Goal: Information Seeking & Learning: Learn about a topic

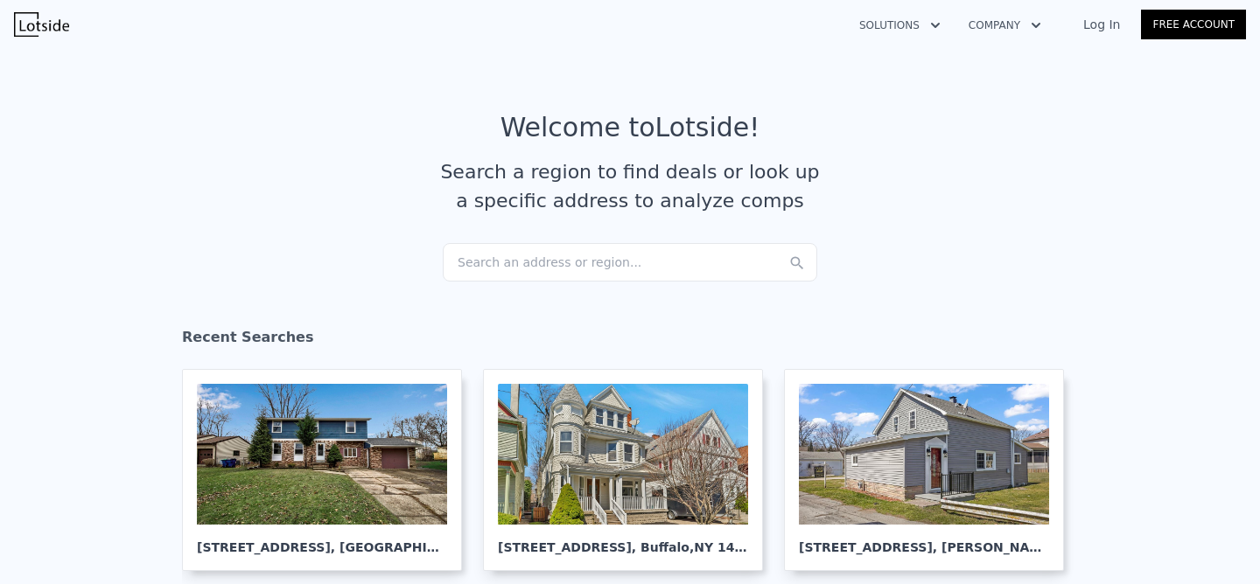
click at [611, 258] on div "Search an address or region..." at bounding box center [630, 262] width 374 height 38
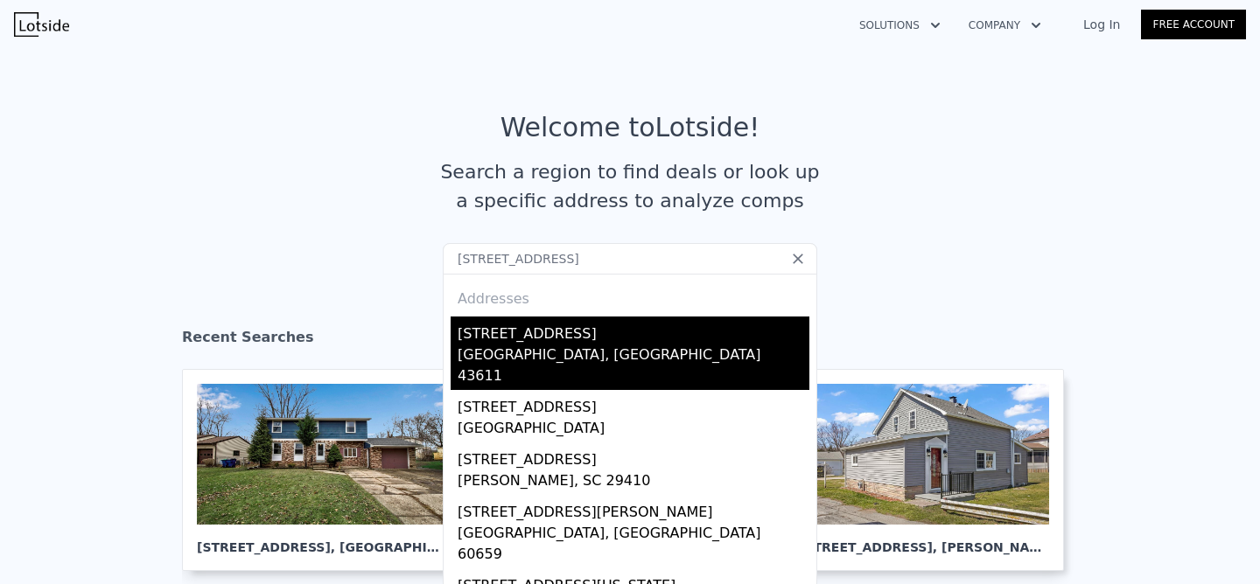
type input "[STREET_ADDRESS]"
click at [591, 340] on div "[STREET_ADDRESS]" at bounding box center [634, 331] width 352 height 28
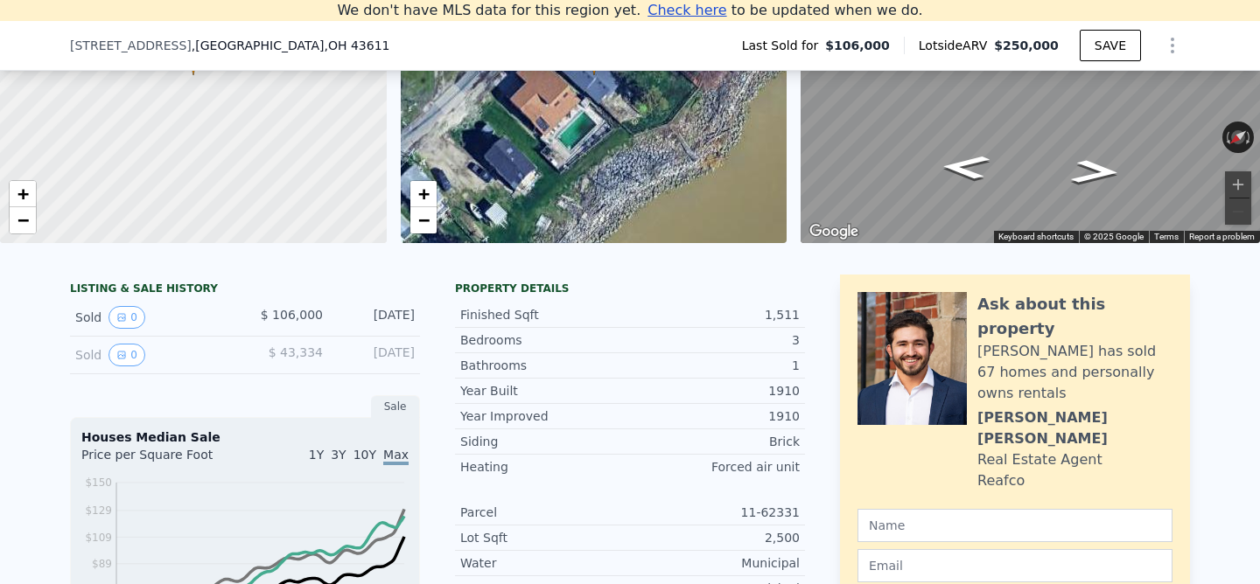
scroll to position [219, 0]
click at [133, 318] on button "0" at bounding box center [126, 318] width 37 height 23
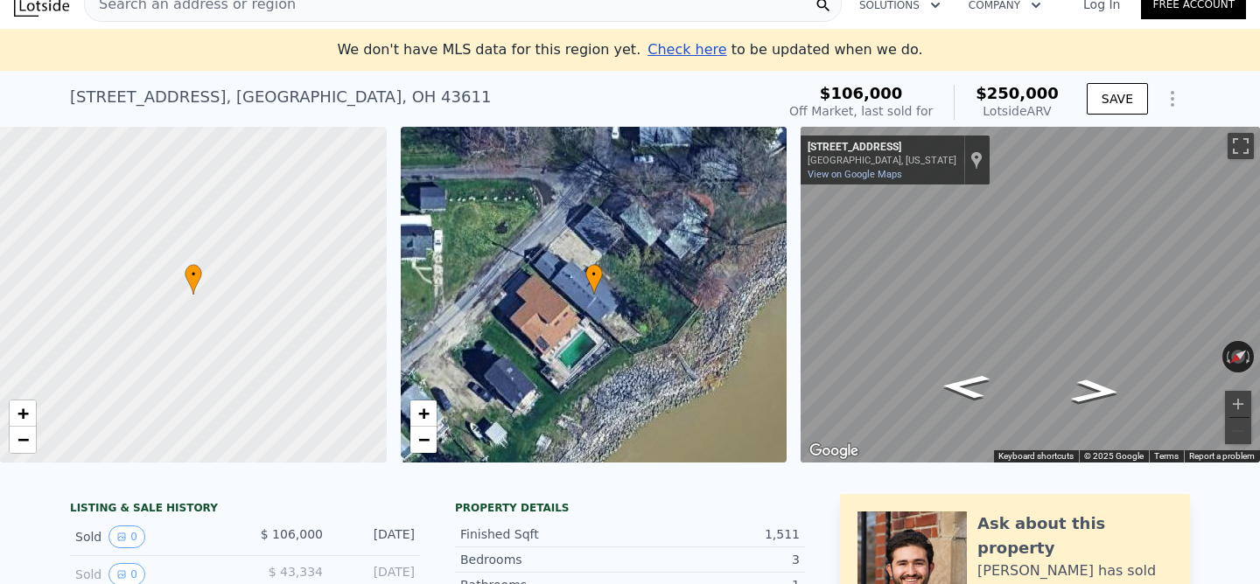
scroll to position [0, 0]
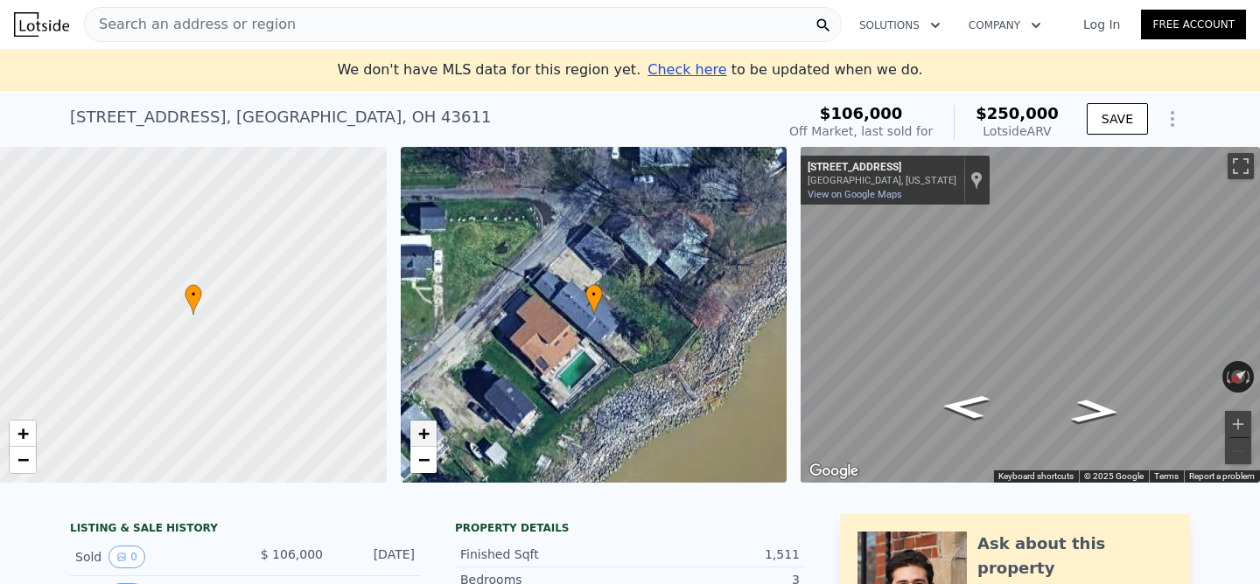
click at [423, 431] on span "+" at bounding box center [422, 434] width 11 height 22
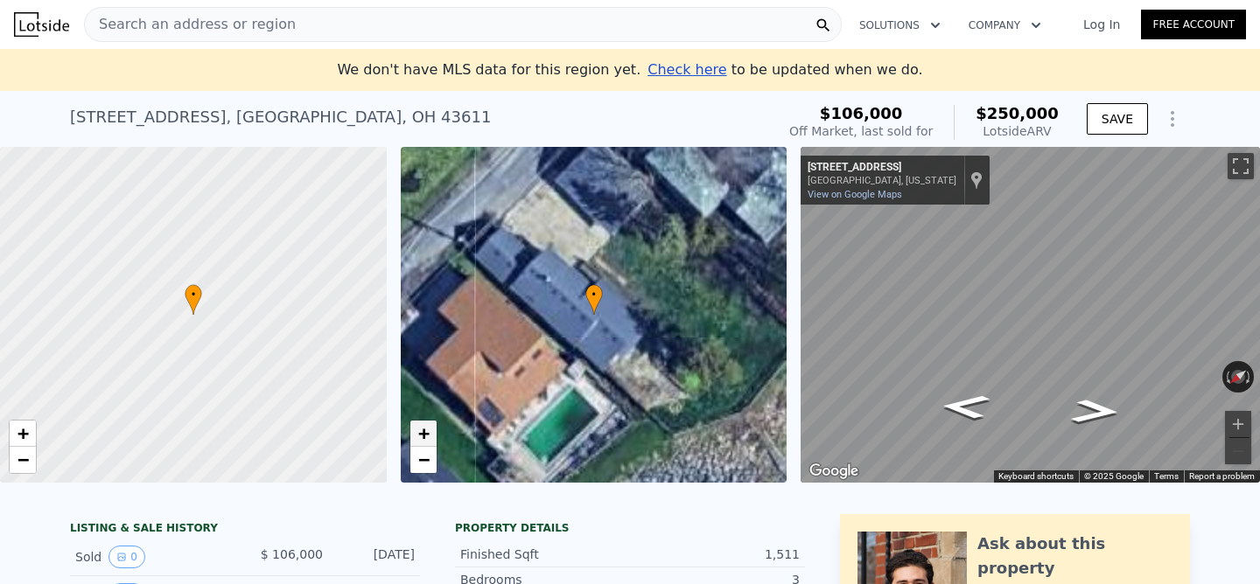
click at [423, 431] on span "+" at bounding box center [422, 434] width 11 height 22
click at [418, 459] on span "−" at bounding box center [422, 460] width 11 height 22
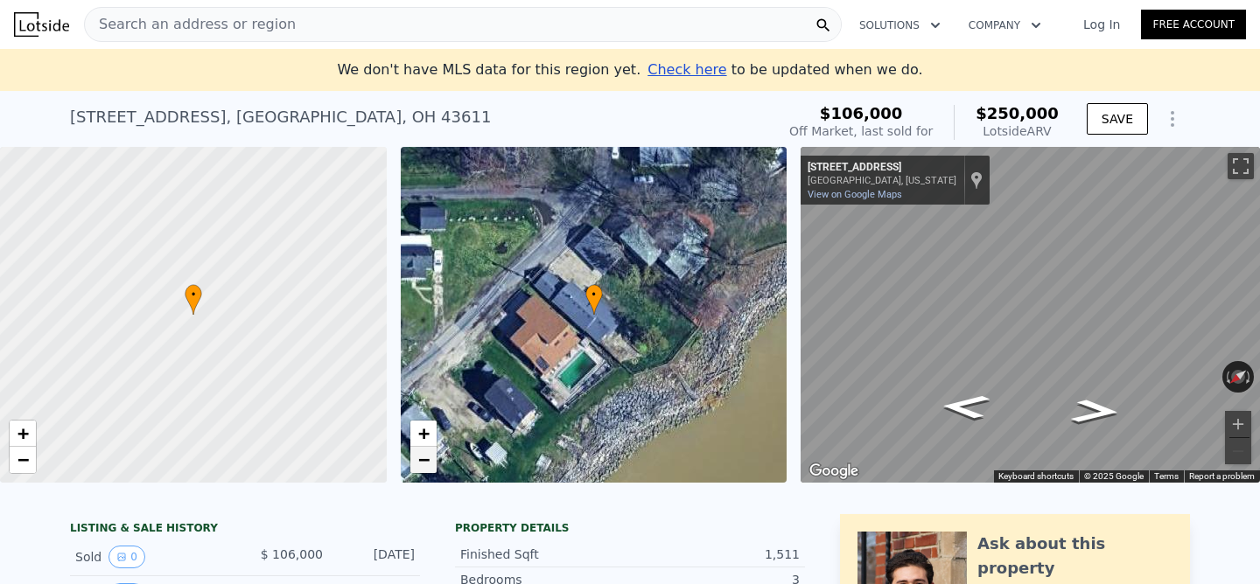
click at [418, 459] on span "−" at bounding box center [422, 460] width 11 height 22
